Goal: Transaction & Acquisition: Download file/media

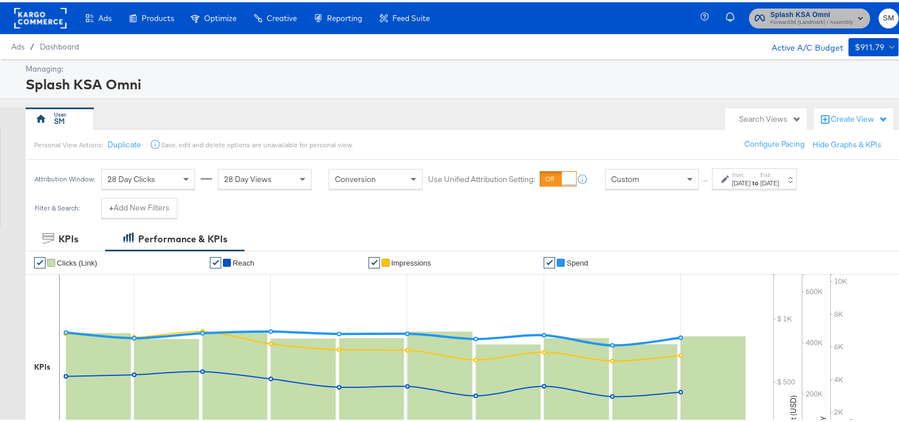
click at [789, 7] on span "Splash KSA Omni" at bounding box center [811, 13] width 82 height 12
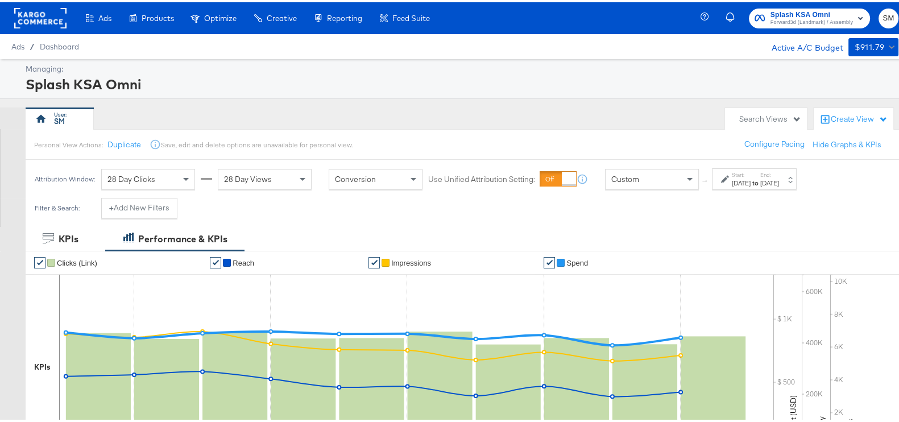
click at [750, 179] on div "[DATE]" at bounding box center [741, 180] width 19 height 9
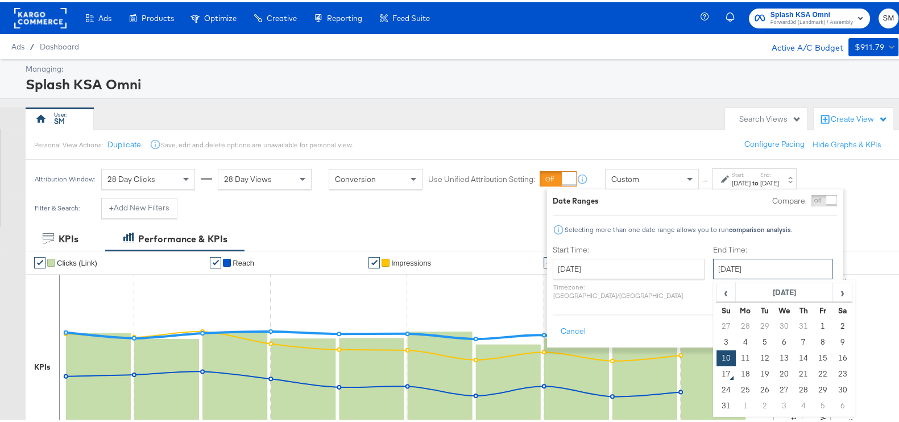
click at [736, 260] on input "August 10th 2025" at bounding box center [772, 266] width 119 height 20
click at [832, 354] on td "16" at bounding box center [841, 356] width 19 height 16
type input "[DATE]"
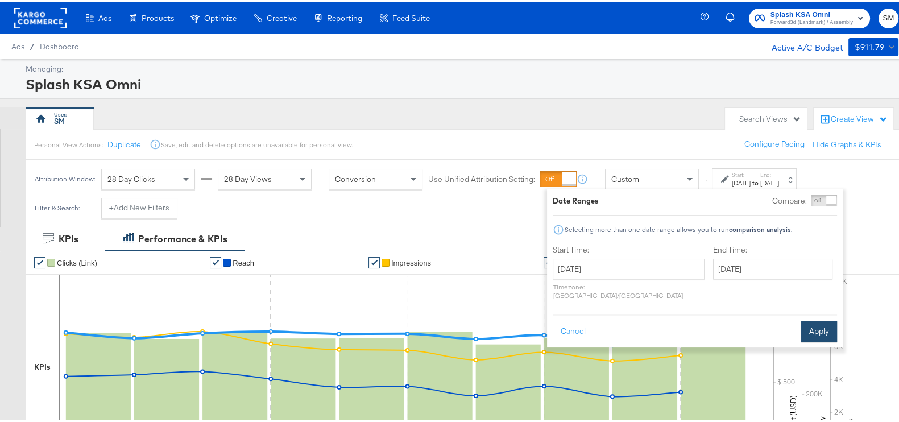
click at [829, 319] on button "Apply" at bounding box center [819, 329] width 36 height 20
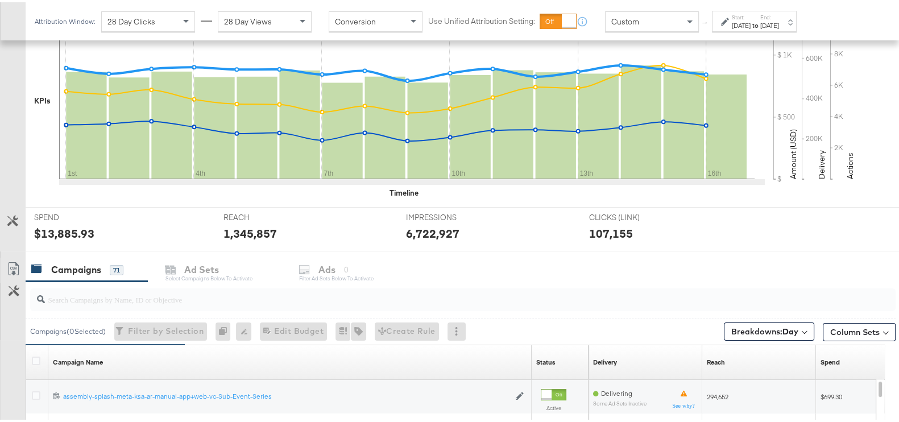
scroll to position [284, 0]
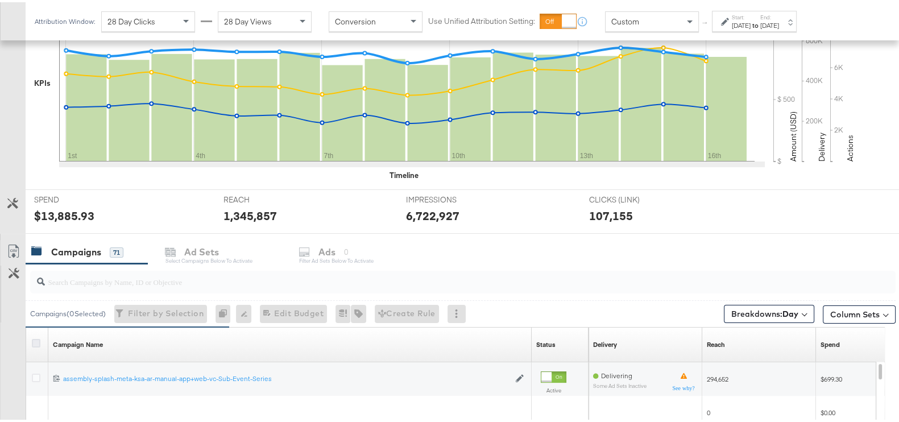
click at [32, 339] on icon at bounding box center [36, 341] width 9 height 9
click at [0, 0] on input "checkbox" at bounding box center [0, 0] width 0 height 0
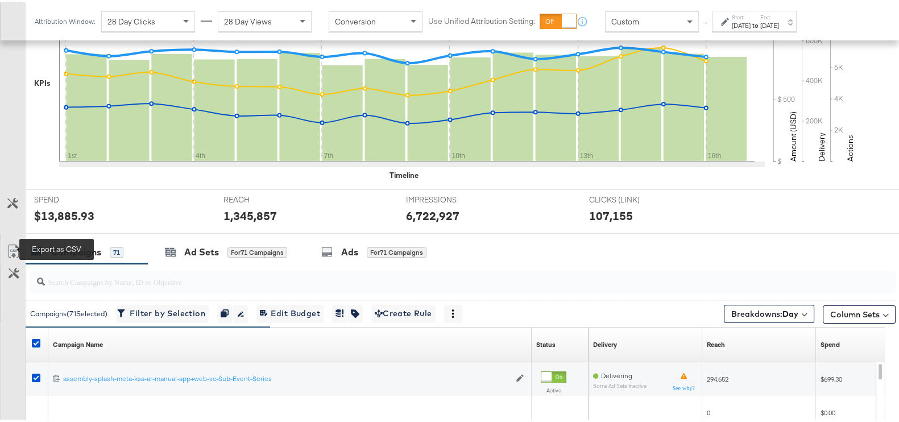
click at [17, 248] on icon at bounding box center [14, 249] width 14 height 14
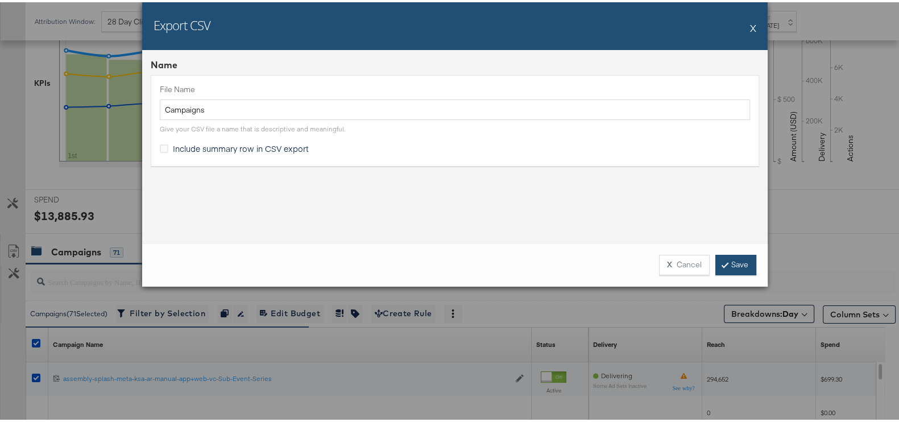
click at [746, 261] on link "Save" at bounding box center [735, 262] width 41 height 20
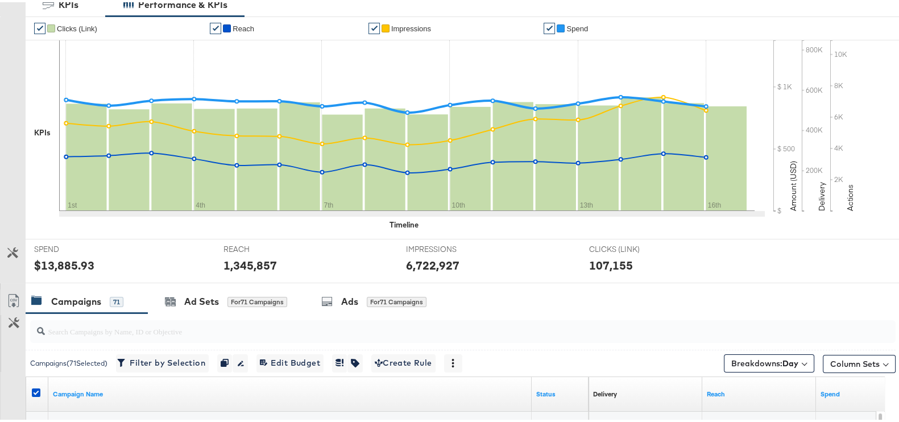
scroll to position [0, 0]
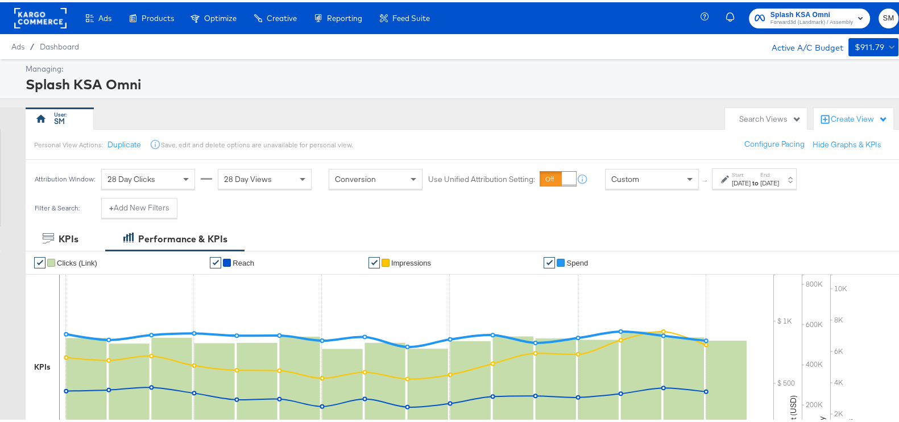
click at [789, 10] on span "Splash KSA Omni" at bounding box center [811, 13] width 82 height 12
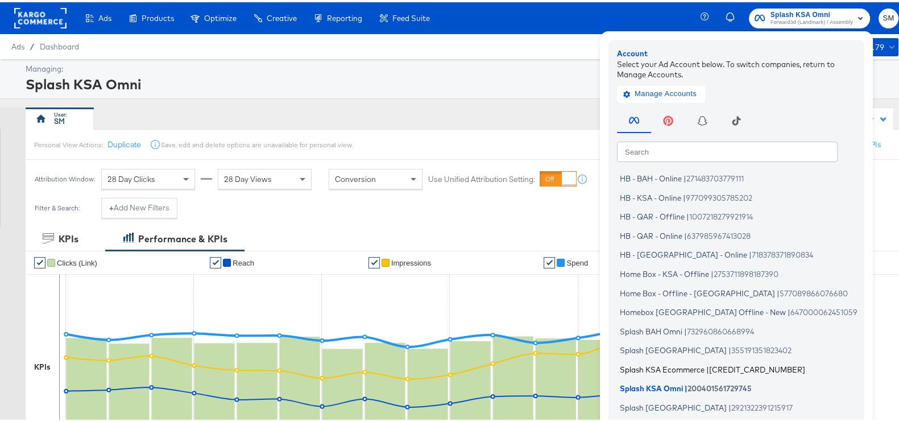
click at [649, 362] on span "Splash KSA Ecommerce" at bounding box center [662, 366] width 85 height 9
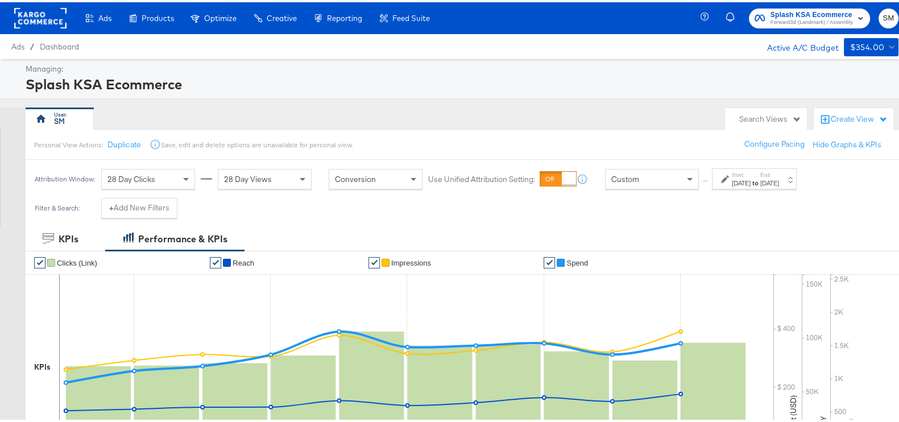
click at [779, 176] on div "[DATE]" at bounding box center [769, 180] width 19 height 9
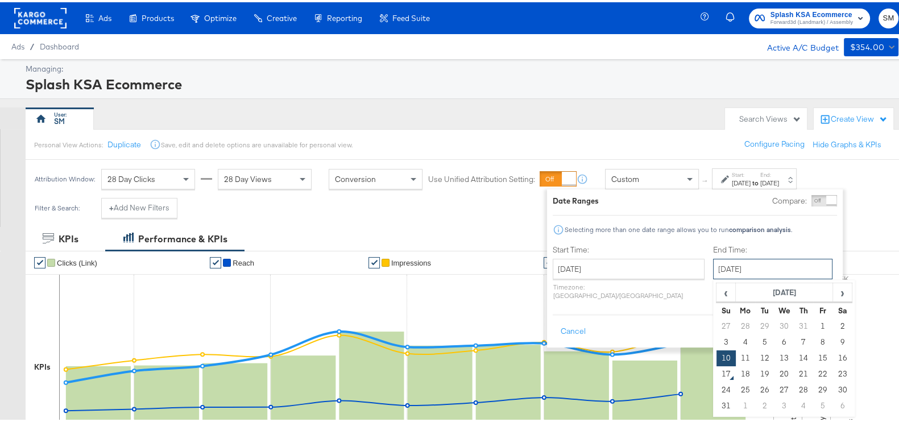
click at [723, 271] on input "[DATE]" at bounding box center [772, 266] width 119 height 20
click at [832, 351] on td "16" at bounding box center [841, 356] width 19 height 16
type input "[DATE]"
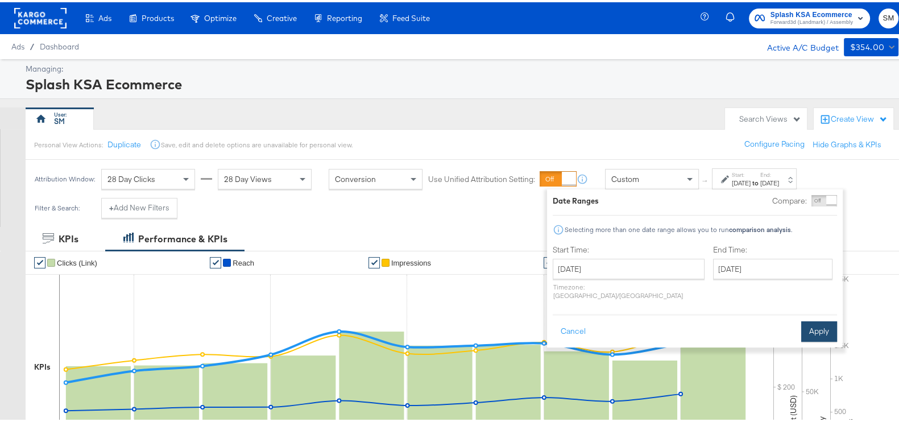
click at [819, 319] on button "Apply" at bounding box center [819, 329] width 36 height 20
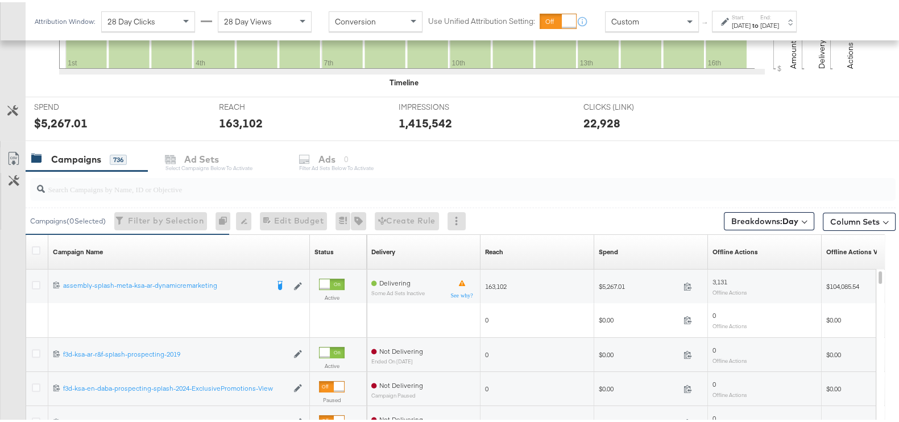
scroll to position [426, 0]
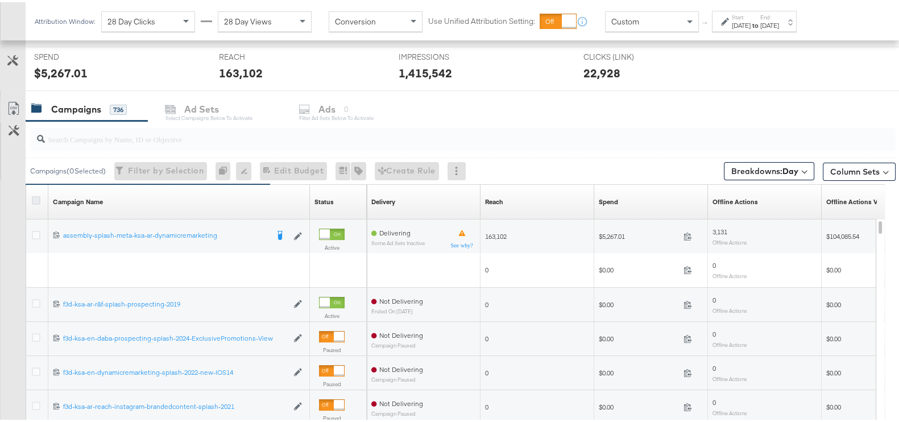
click at [32, 195] on icon at bounding box center [36, 198] width 9 height 9
click at [0, 0] on input "checkbox" at bounding box center [0, 0] width 0 height 0
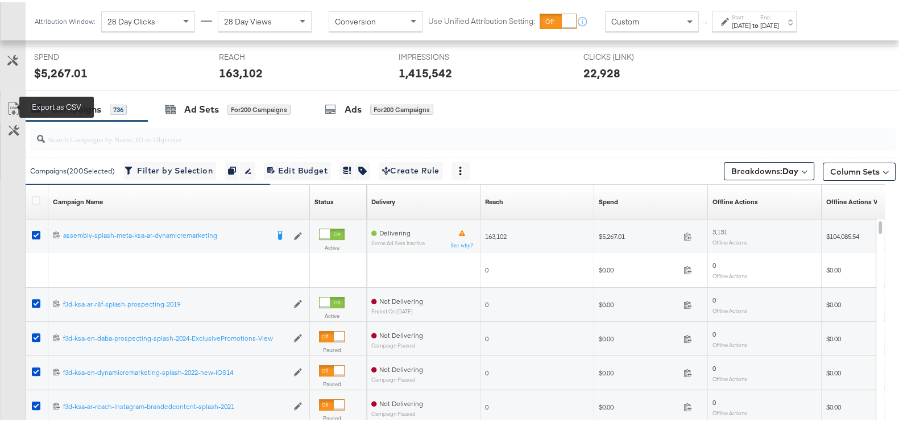
click at [12, 104] on icon at bounding box center [14, 106] width 14 height 14
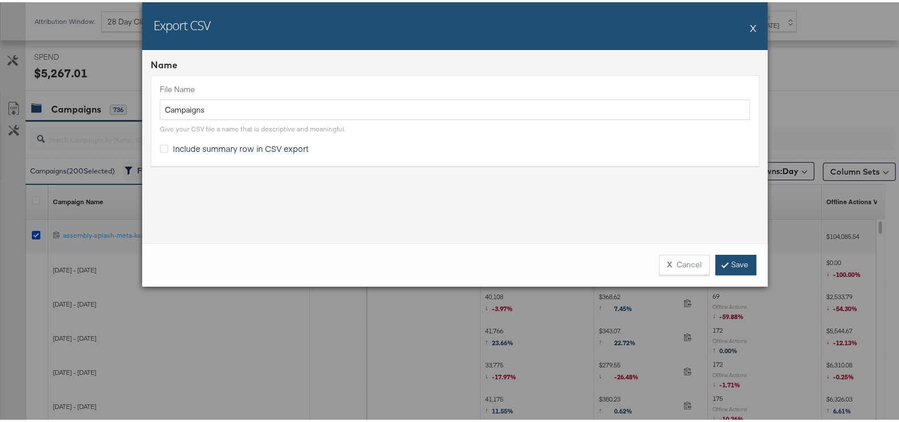
click at [722, 258] on link "Save" at bounding box center [735, 262] width 41 height 20
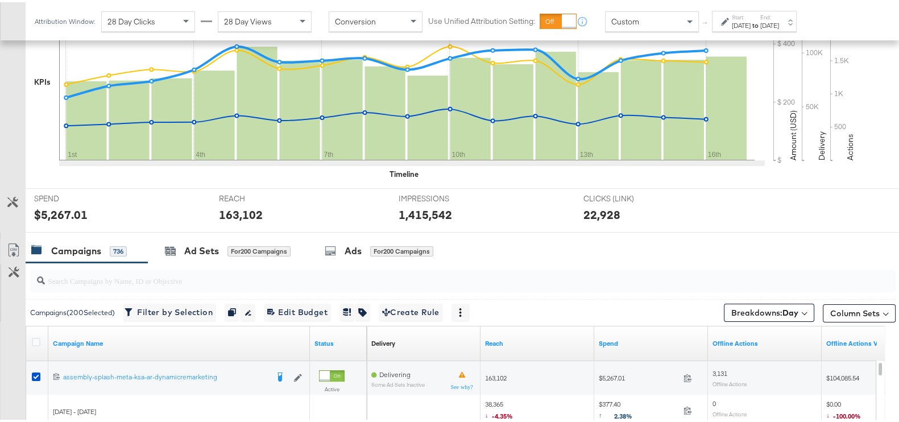
scroll to position [0, 0]
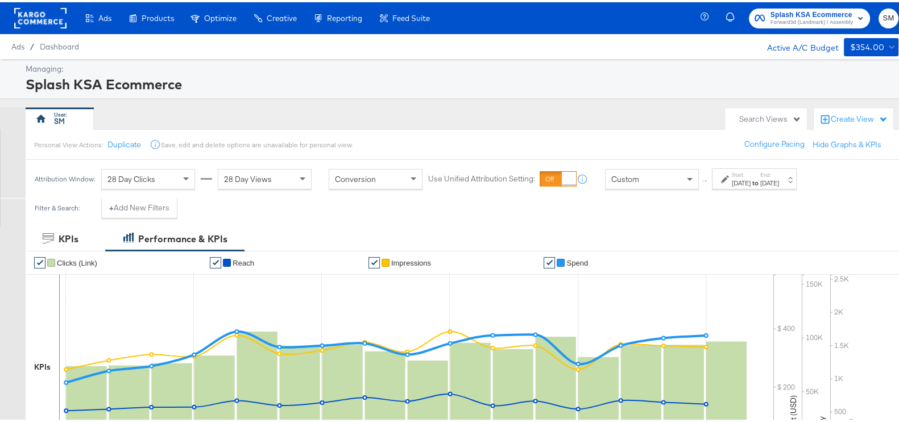
click at [783, 20] on span "Forward3d (Landmark) / Assembly" at bounding box center [811, 20] width 82 height 9
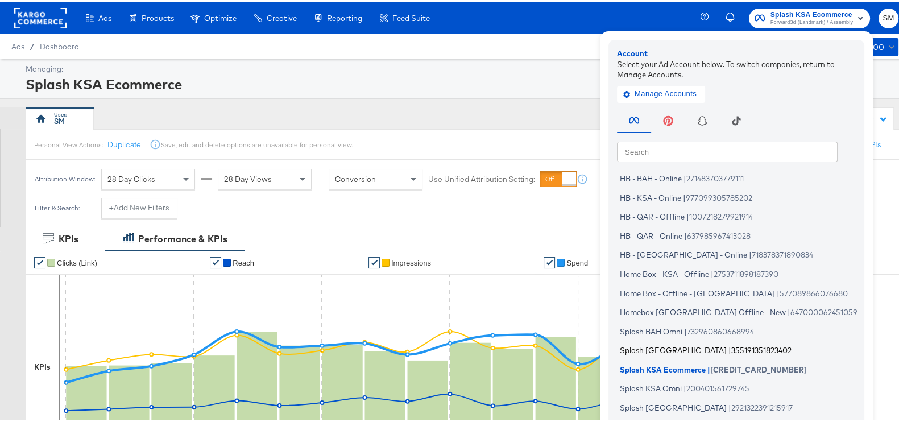
click at [648, 348] on span "Splash [GEOGRAPHIC_DATA]" at bounding box center [673, 347] width 107 height 9
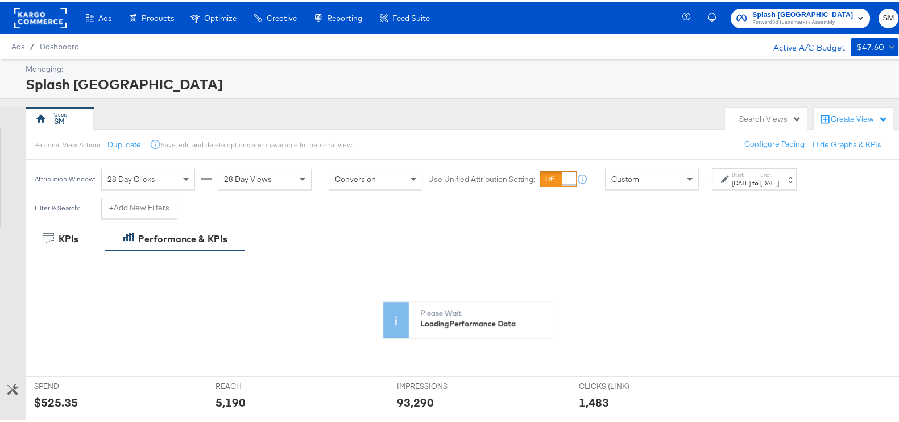
click at [750, 172] on label "Start:" at bounding box center [741, 172] width 19 height 7
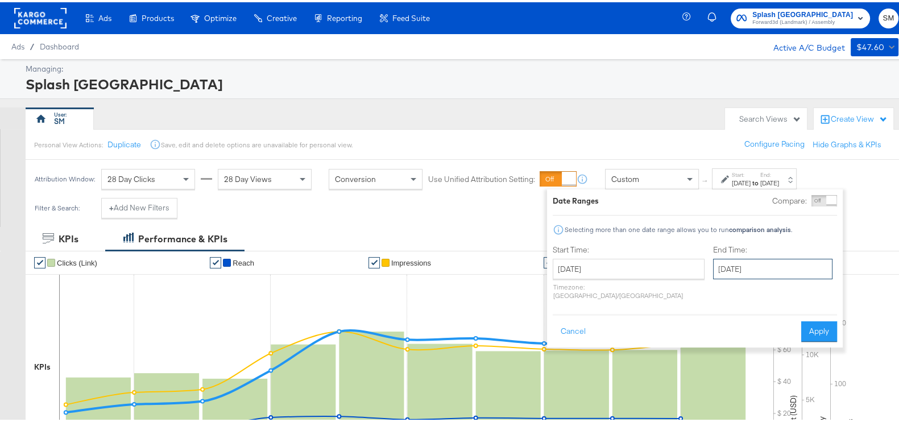
click at [732, 266] on input "August 10th 2025" at bounding box center [772, 266] width 119 height 20
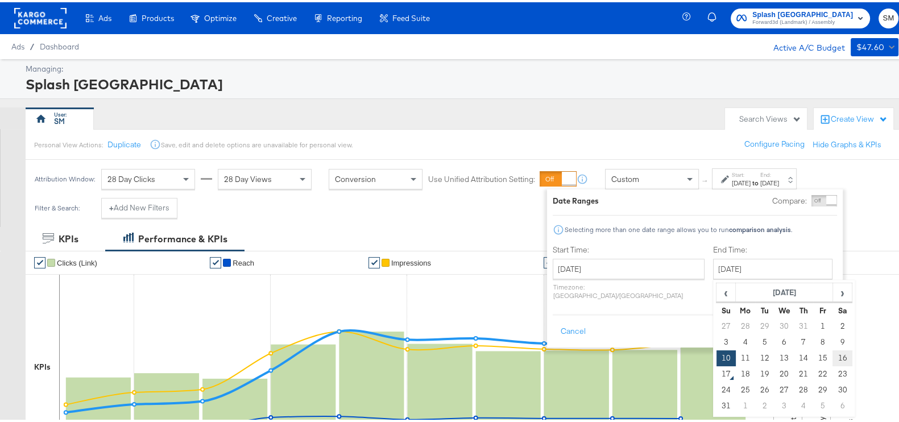
click at [832, 354] on td "16" at bounding box center [841, 356] width 19 height 16
type input "[DATE]"
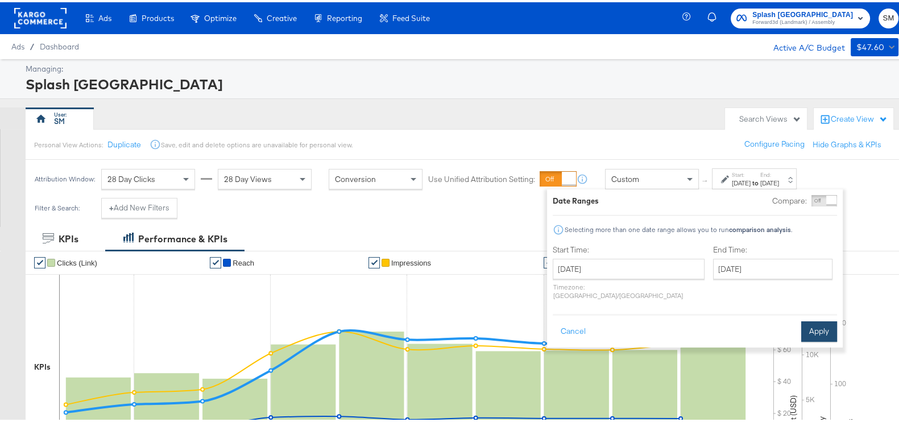
click at [810, 321] on button "Apply" at bounding box center [819, 329] width 36 height 20
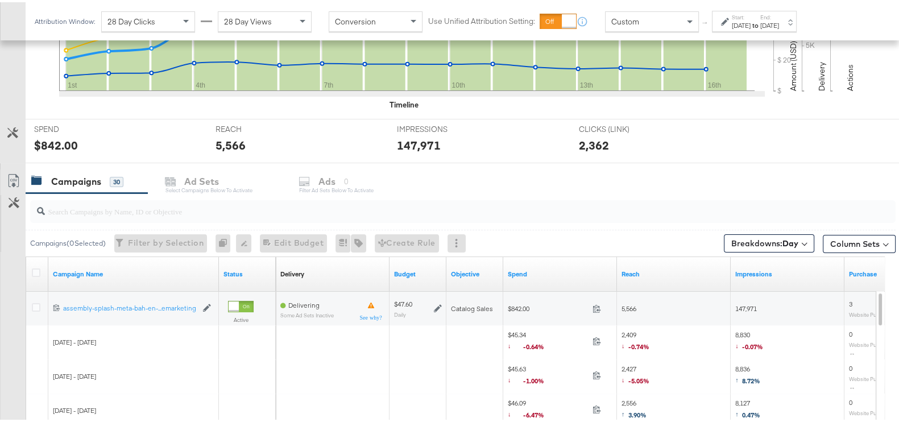
scroll to position [426, 0]
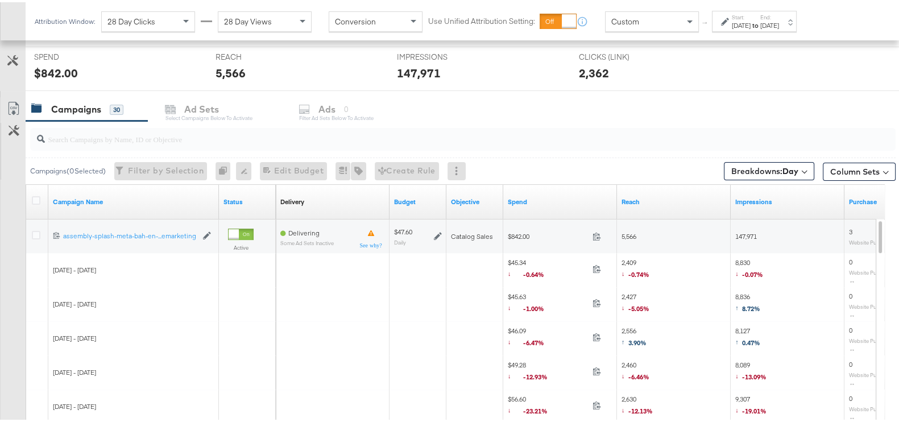
click at [31, 196] on div at bounding box center [37, 199] width 21 height 20
click at [32, 195] on icon at bounding box center [36, 198] width 9 height 9
click at [0, 0] on input "checkbox" at bounding box center [0, 0] width 0 height 0
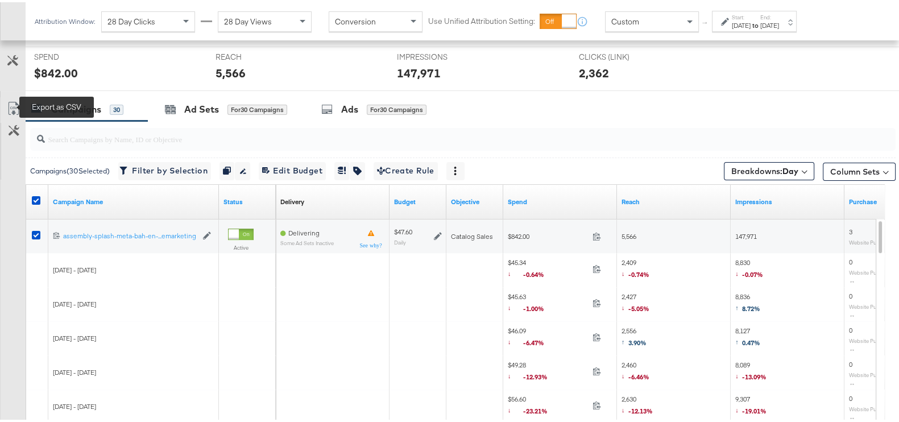
click at [14, 105] on icon at bounding box center [14, 106] width 14 height 14
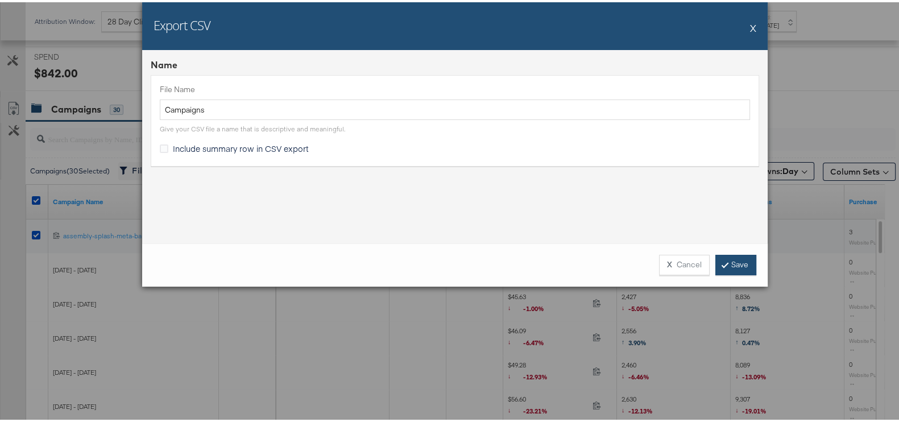
click at [725, 260] on link "Save" at bounding box center [735, 262] width 41 height 20
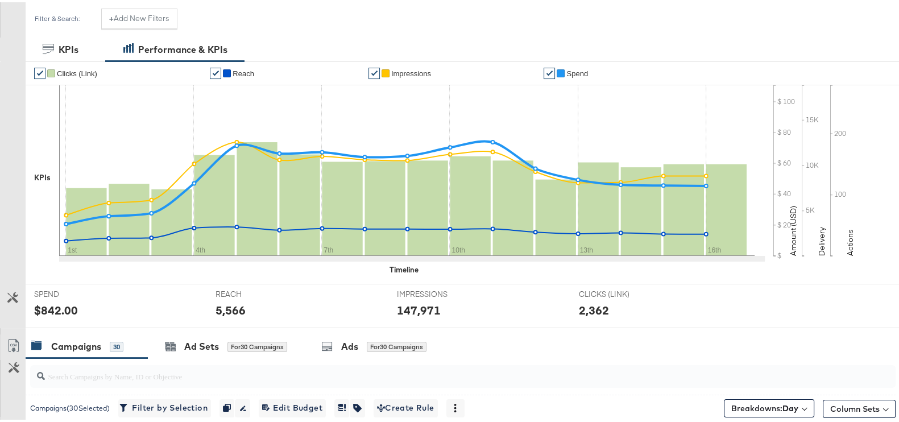
scroll to position [0, 0]
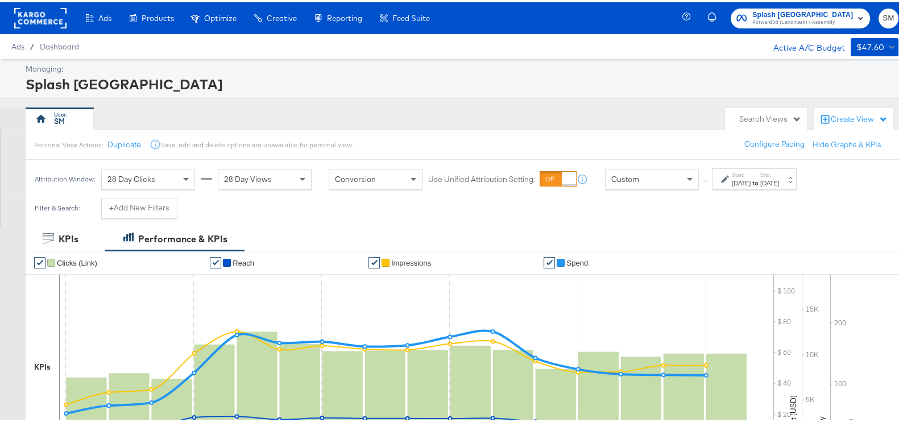
drag, startPoint x: 766, startPoint y: 10, endPoint x: 760, endPoint y: 27, distance: 18.9
click at [767, 10] on span "Splash Bahrain" at bounding box center [802, 13] width 101 height 12
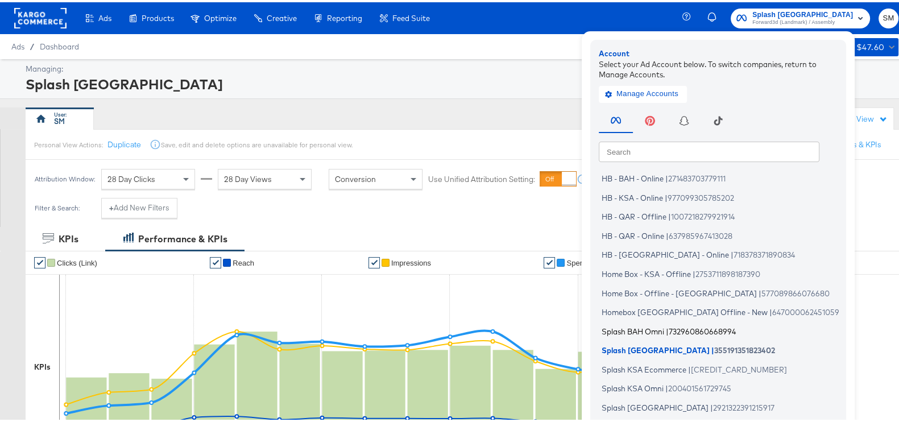
click at [663, 325] on span "Splash BAH Omni" at bounding box center [632, 328] width 63 height 9
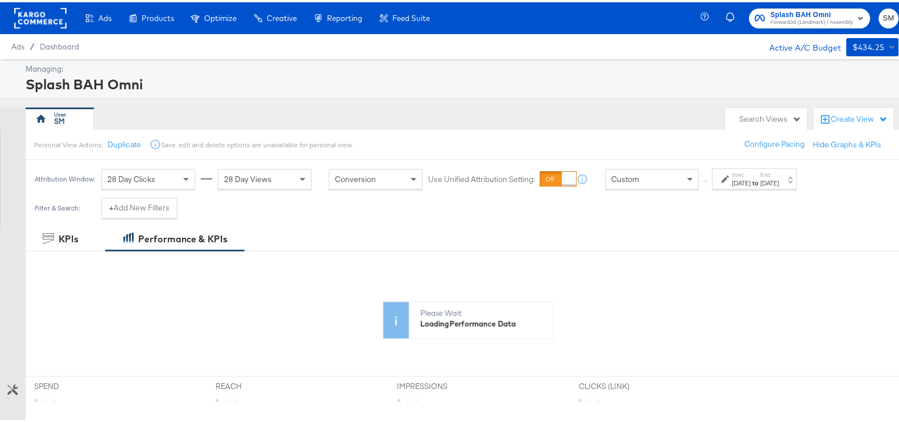
click at [747, 181] on div "[DATE]" at bounding box center [741, 180] width 19 height 9
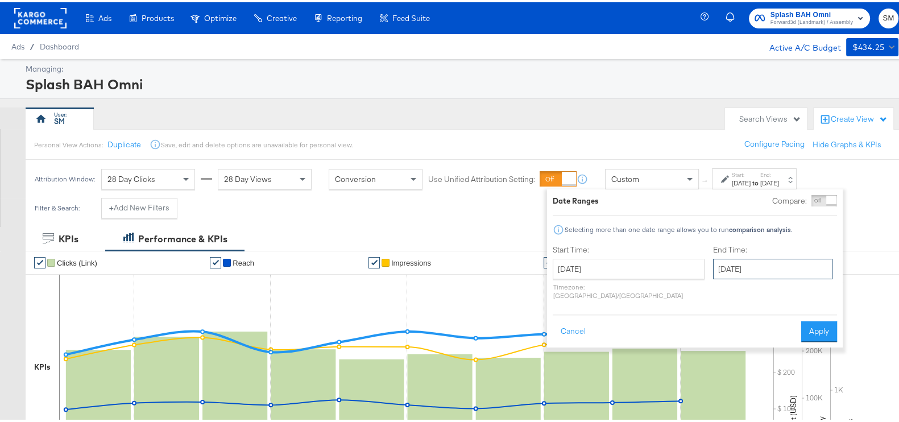
click at [732, 265] on input "[DATE]" at bounding box center [772, 266] width 119 height 20
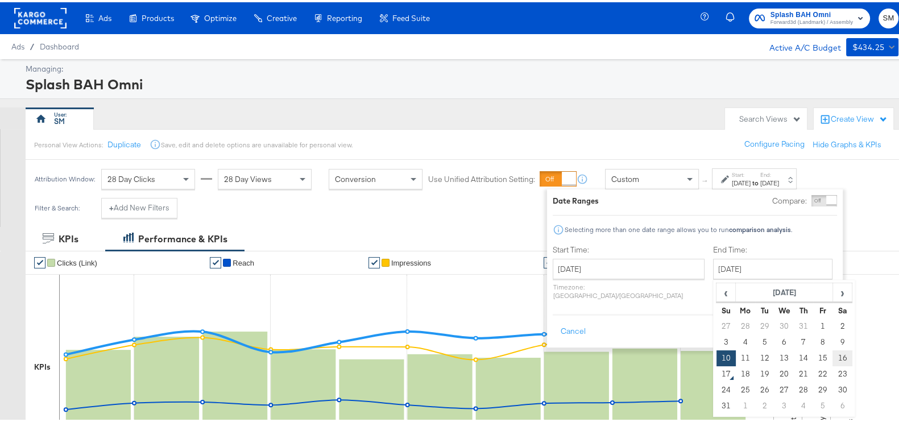
click at [832, 349] on td "16" at bounding box center [841, 356] width 19 height 16
type input "[DATE]"
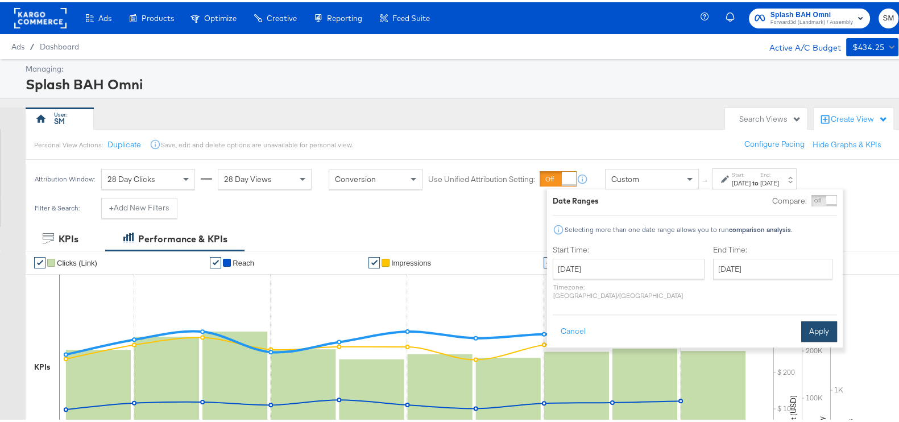
click at [819, 319] on button "Apply" at bounding box center [819, 329] width 36 height 20
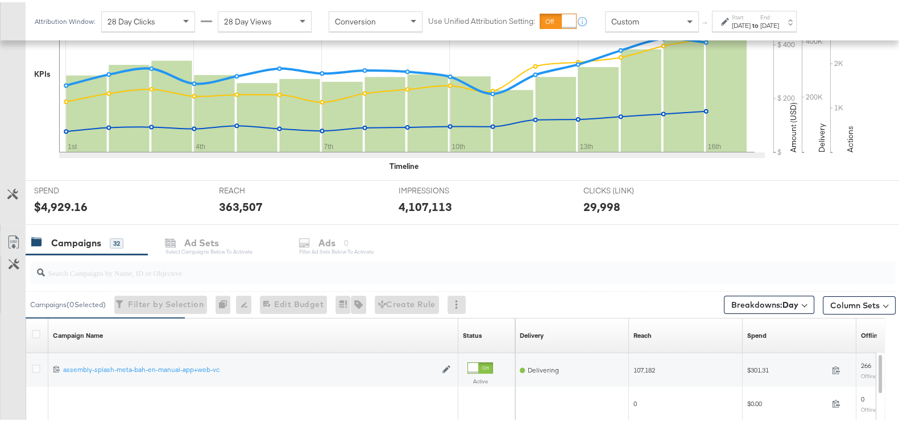
scroll to position [497, 0]
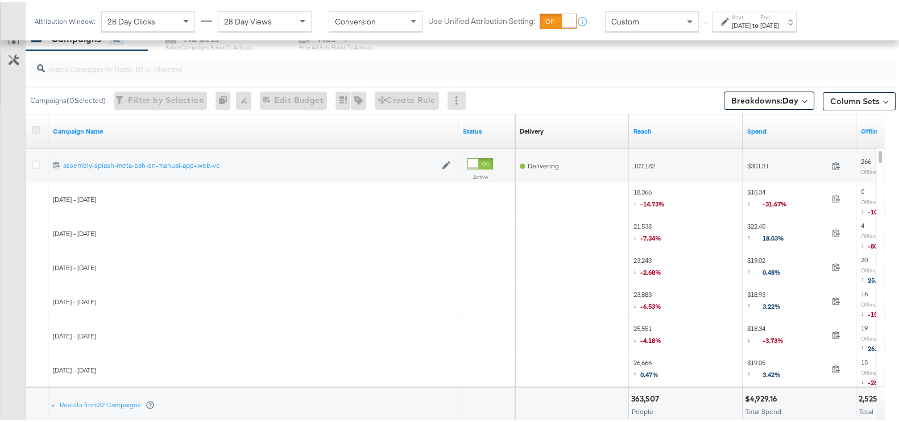
click at [36, 124] on icon at bounding box center [36, 127] width 9 height 9
click at [0, 0] on input "checkbox" at bounding box center [0, 0] width 0 height 0
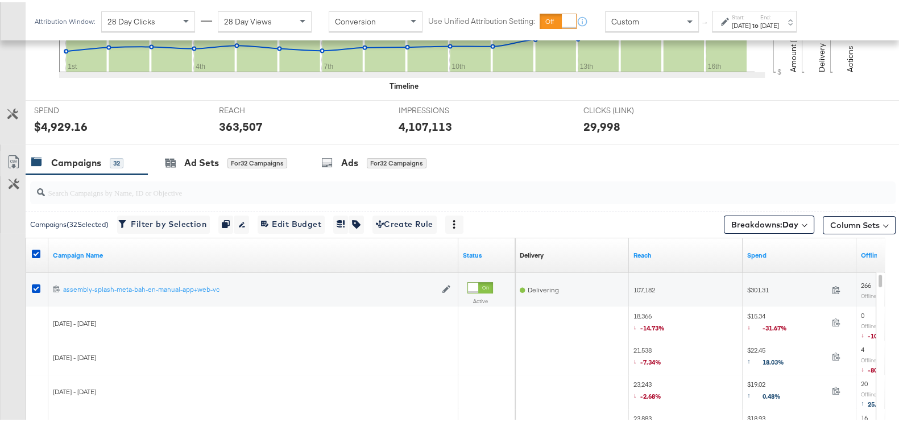
scroll to position [284, 0]
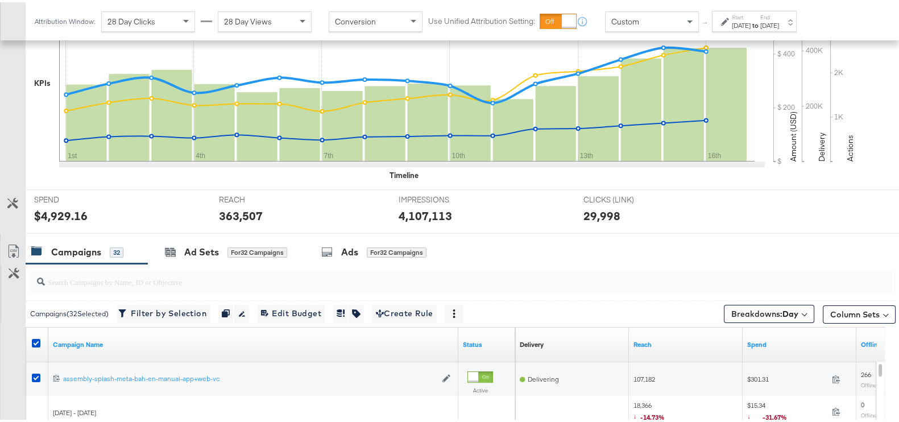
click at [8, 240] on link "Export as CSV" at bounding box center [14, 251] width 26 height 26
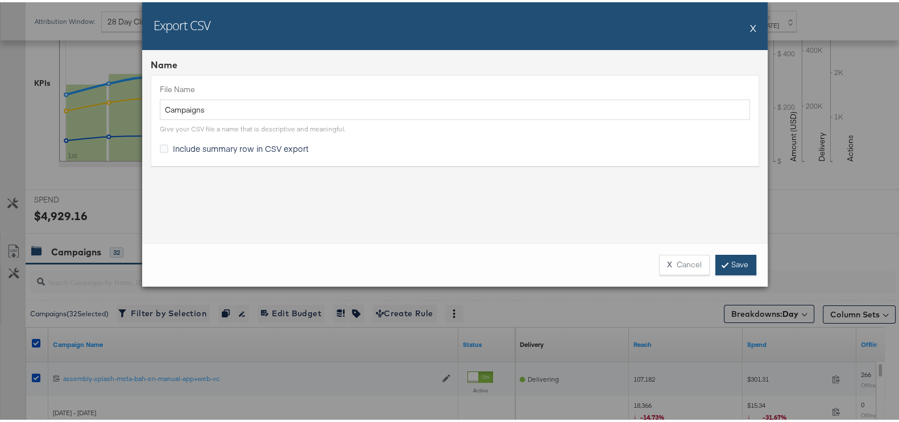
click at [725, 260] on link "Save" at bounding box center [735, 262] width 41 height 20
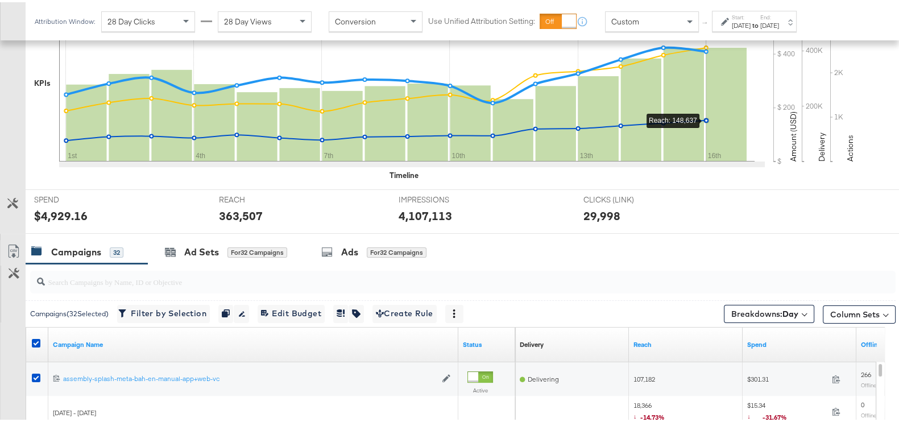
scroll to position [0, 0]
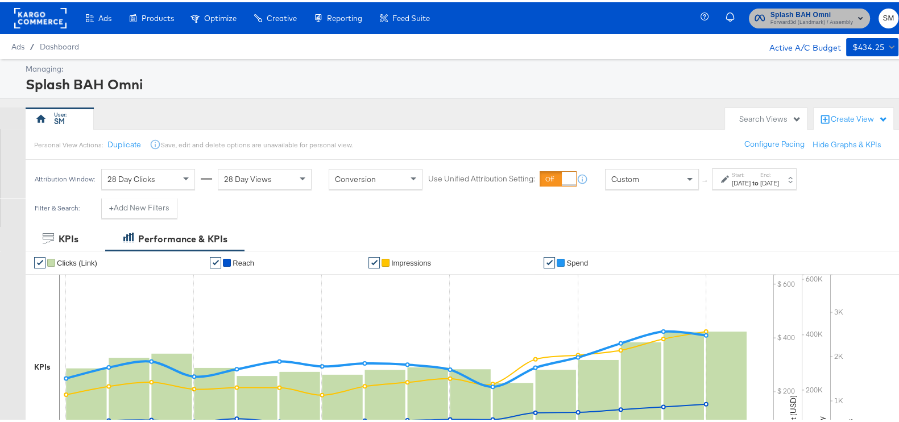
click at [799, 18] on span "Forward3d (Landmark) / Assembly" at bounding box center [811, 20] width 82 height 9
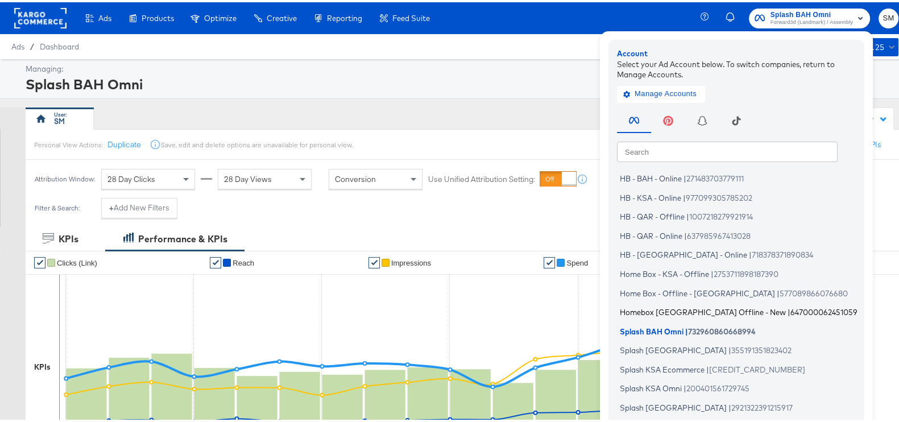
click at [643, 311] on span "Homebox Bahrain Offline - New" at bounding box center [703, 309] width 166 height 9
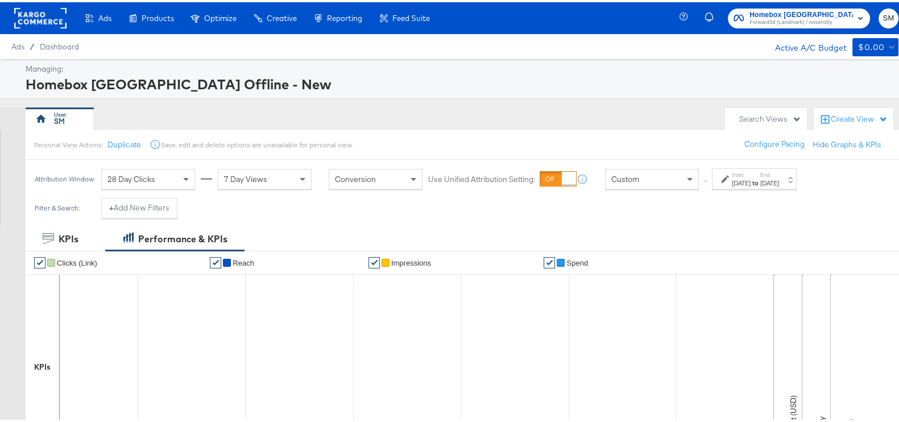
click at [736, 12] on span "Homebox Bahrain Offline - New Forward3d (Landmark) / Assembly" at bounding box center [798, 16] width 131 height 18
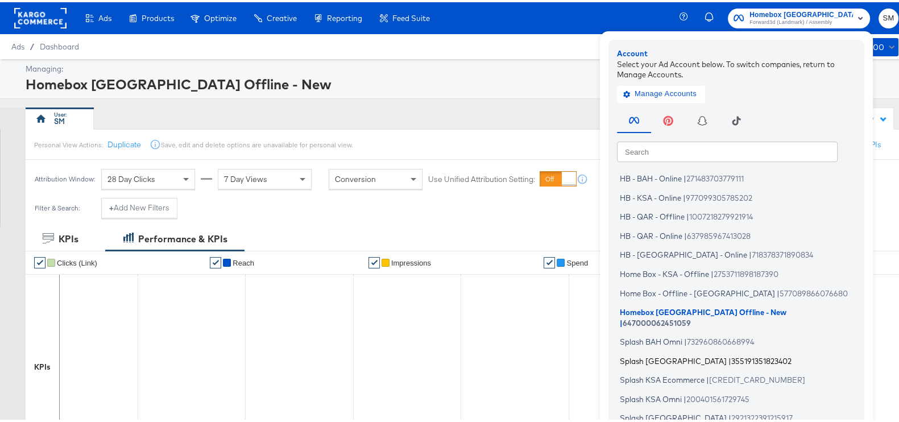
scroll to position [68, 0]
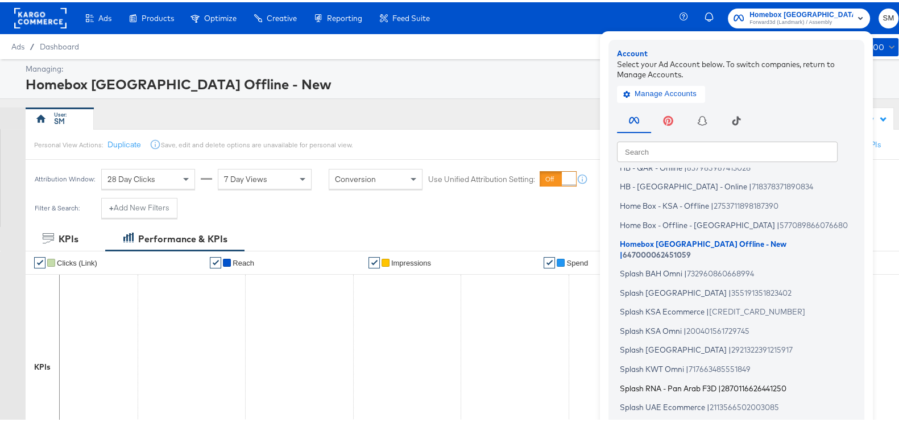
click at [659, 381] on span "Splash RNA - Pan Arab F3D" at bounding box center [668, 385] width 97 height 9
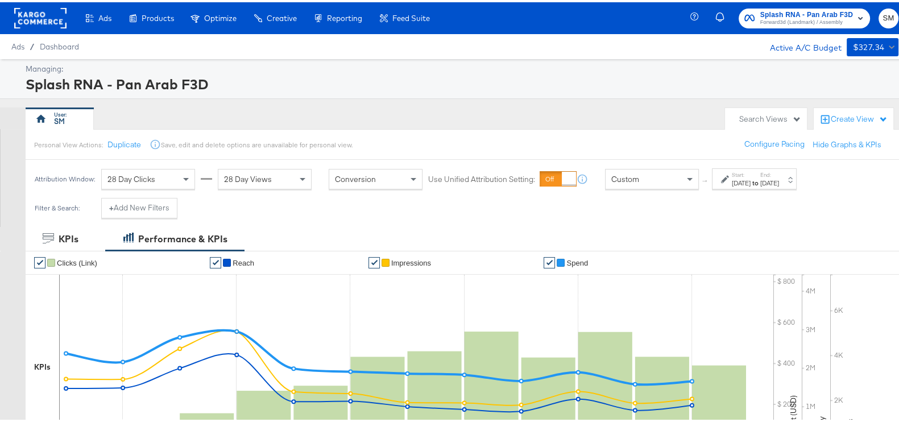
click at [770, 173] on div "Start: [DATE] to End: [DATE]" at bounding box center [755, 177] width 47 height 16
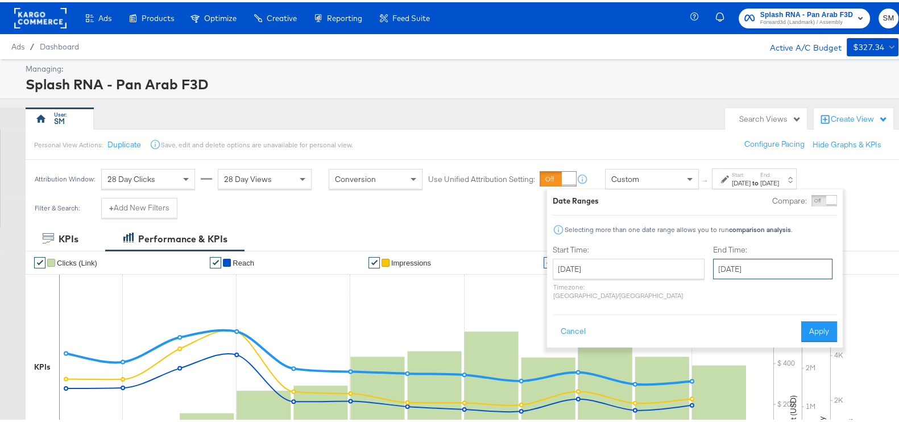
click at [713, 258] on input "[DATE]" at bounding box center [772, 266] width 119 height 20
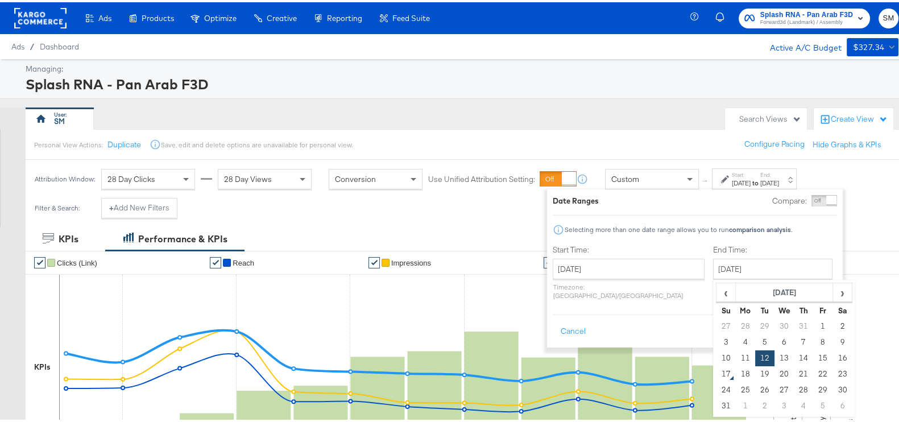
click at [832, 353] on td "16" at bounding box center [841, 356] width 19 height 16
type input "[DATE]"
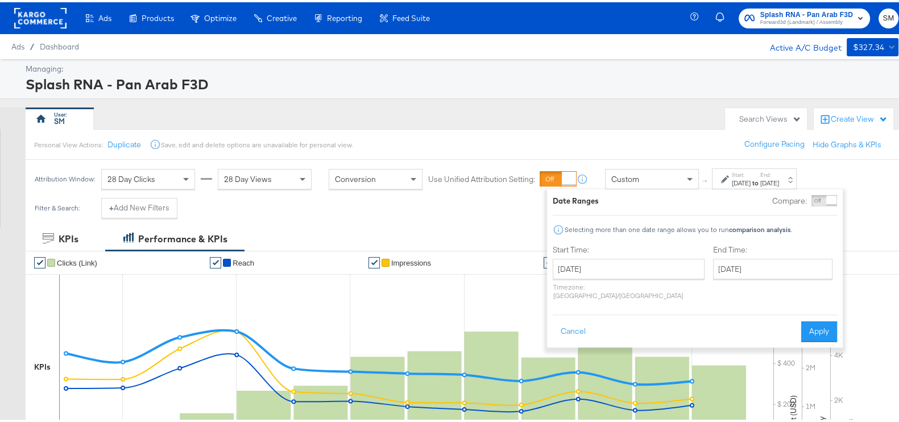
drag, startPoint x: 824, startPoint y: 322, endPoint x: 655, endPoint y: 230, distance: 192.1
click at [823, 322] on button "Apply" at bounding box center [819, 329] width 36 height 20
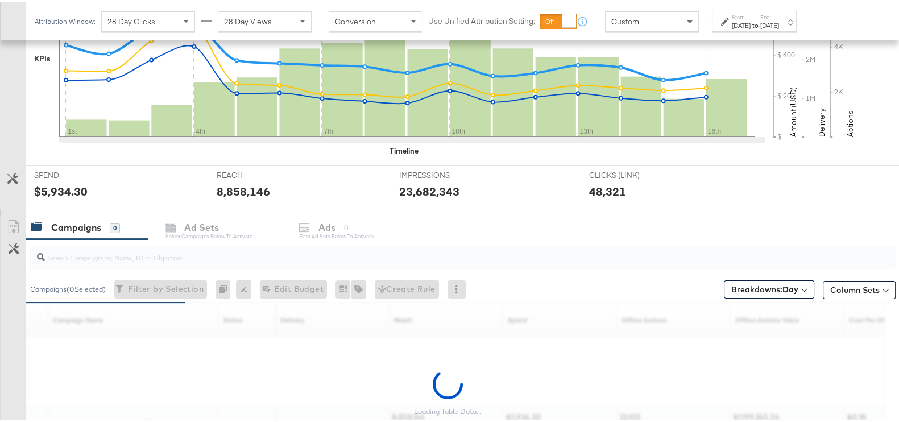
scroll to position [355, 0]
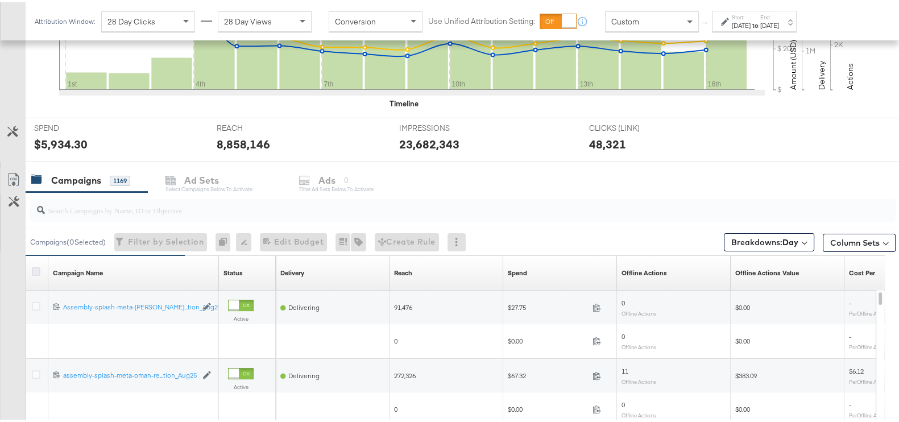
click at [34, 267] on icon at bounding box center [36, 269] width 9 height 9
click at [0, 0] on input "checkbox" at bounding box center [0, 0] width 0 height 0
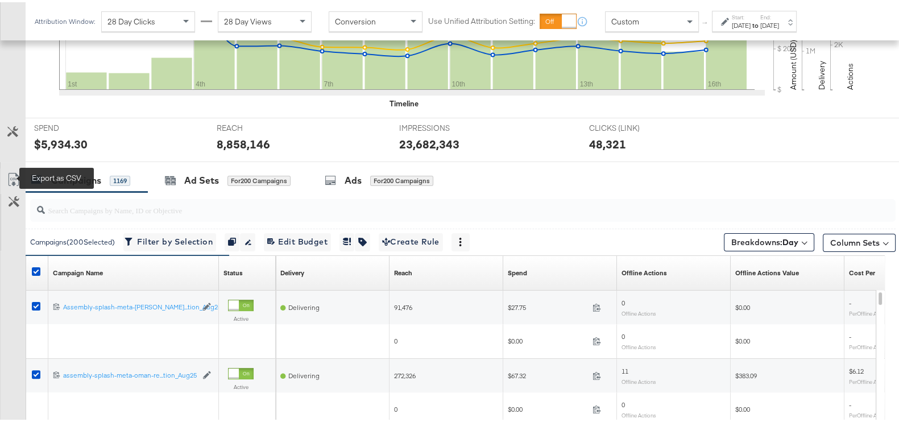
click at [15, 169] on link "Export as CSV" at bounding box center [14, 179] width 26 height 26
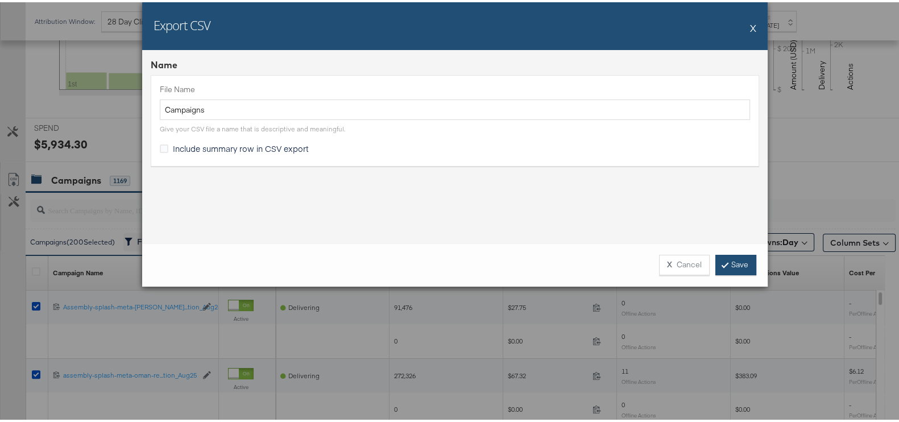
click at [728, 259] on link "Save" at bounding box center [735, 262] width 41 height 20
